Goal: Task Accomplishment & Management: Manage account settings

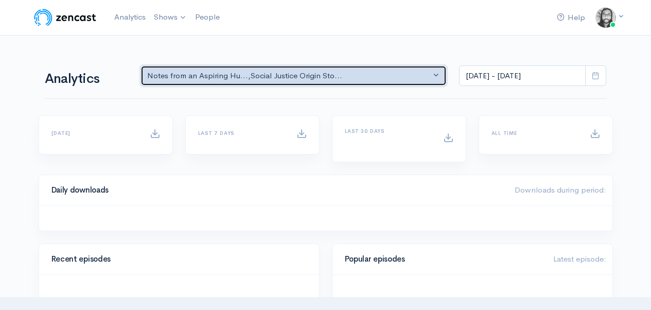
click at [242, 77] on div "Notes from an Aspiring Hu... , Social Justice Origin Sto..." at bounding box center [289, 76] width 284 height 12
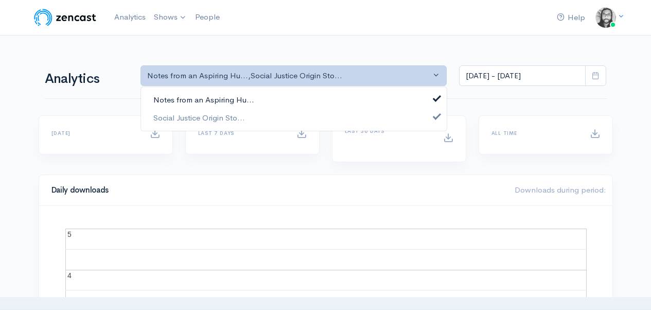
click at [240, 94] on span "Notes from an Aspiring Hu..." at bounding box center [203, 100] width 101 height 12
select select "14701"
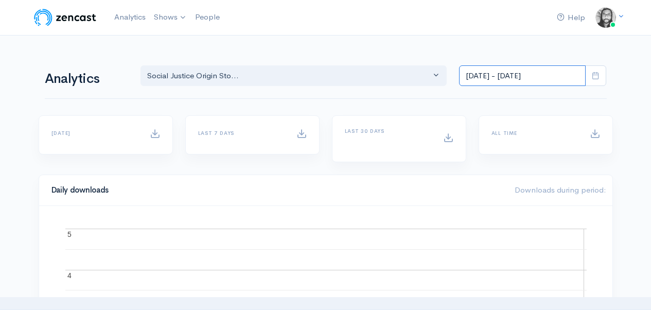
click at [513, 66] on input "[DATE] - [DATE]" at bounding box center [522, 75] width 127 height 21
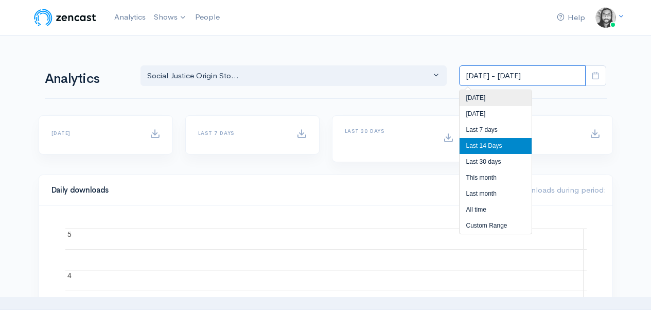
scroll to position [13, 0]
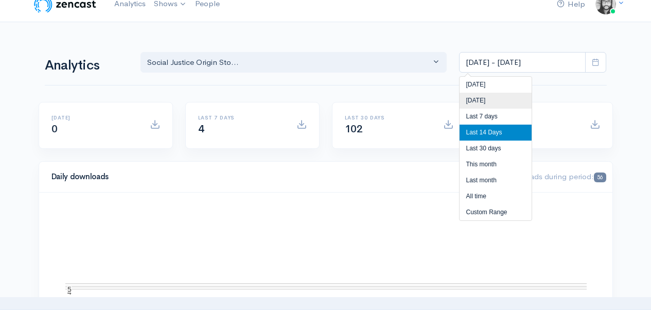
click at [492, 96] on li "[DATE]" at bounding box center [495, 101] width 72 height 16
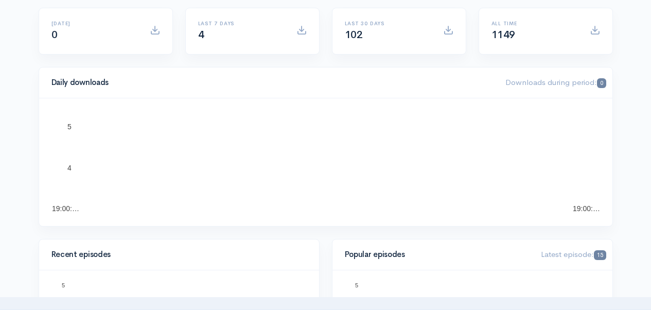
scroll to position [30, 0]
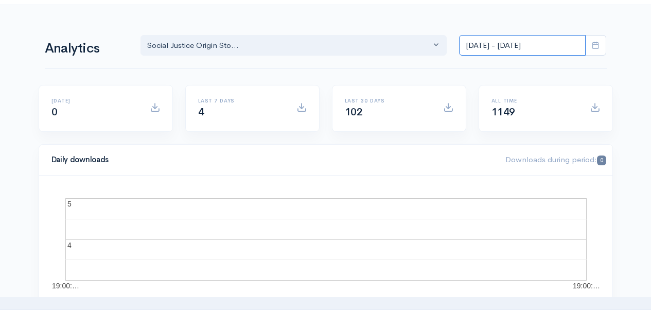
click at [526, 49] on input "[DATE] - [DATE]" at bounding box center [522, 45] width 127 height 21
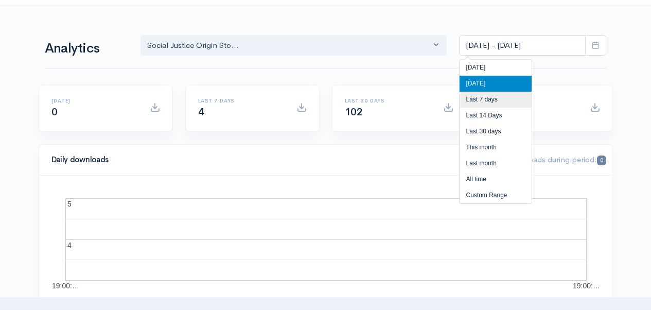
click at [494, 100] on li "Last 7 days" at bounding box center [495, 100] width 72 height 16
type input "[DATE] - [DATE]"
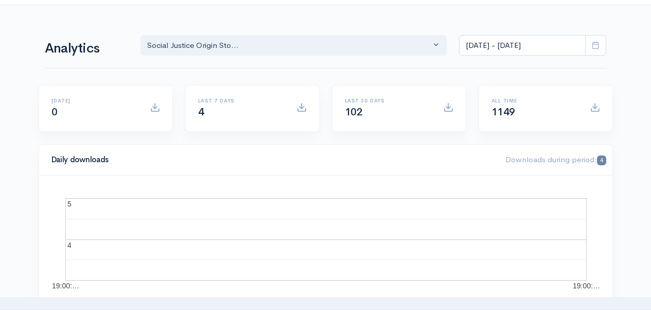
click at [617, 148] on div "Daily downloads Downloads during period: 4 19:00:… 19:00:… 4 4 5 5 2" at bounding box center [325, 230] width 586 height 172
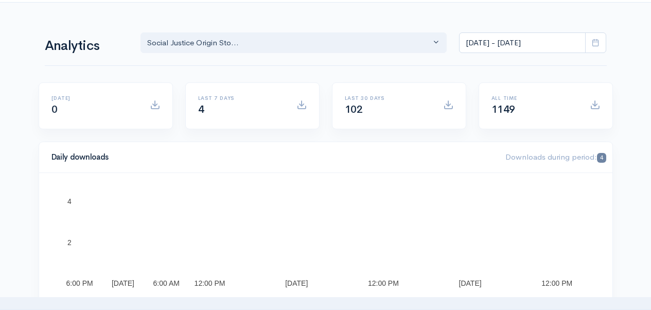
scroll to position [0, 0]
